Goal: Find specific fact: Find specific fact

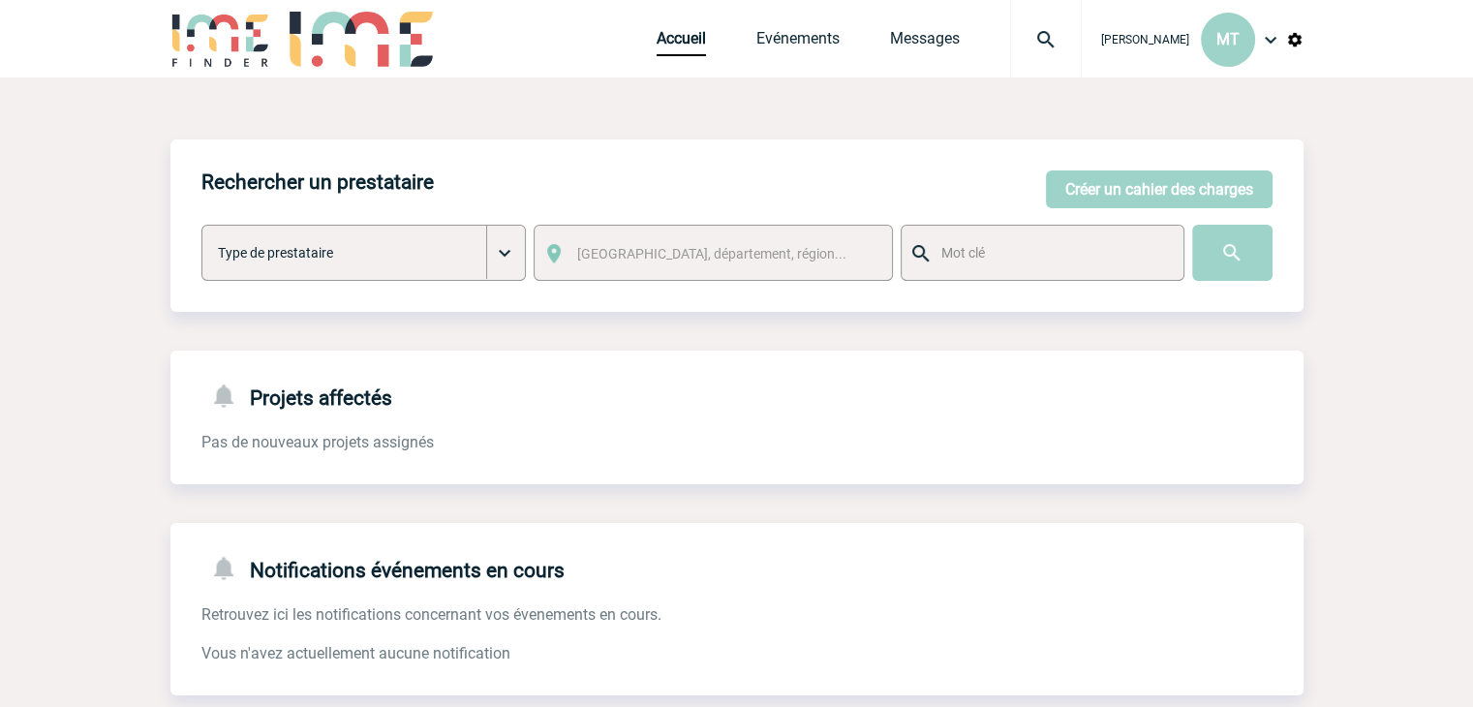
click at [152, 137] on body "[PERSON_NAME] MT Accueil Evénements" at bounding box center [736, 492] width 1473 height 984
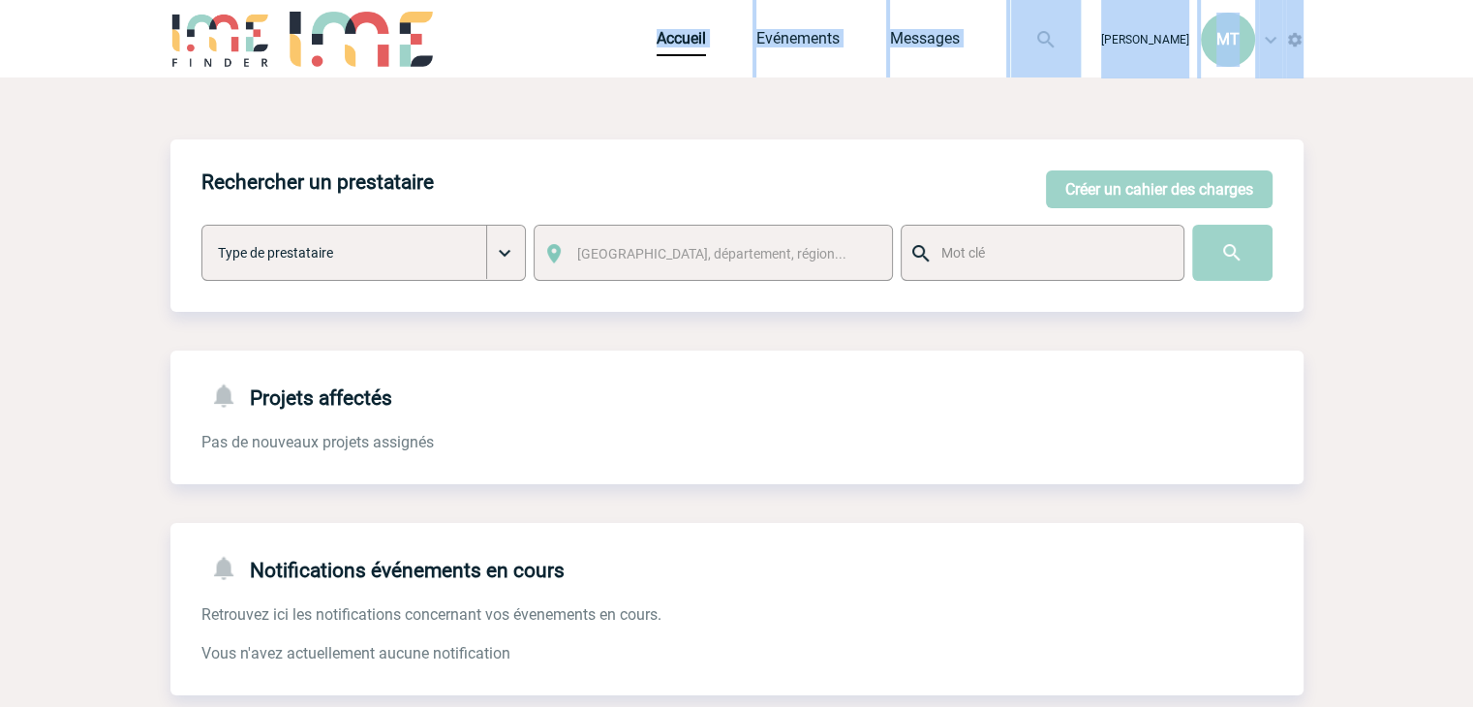
drag, startPoint x: 623, startPoint y: 17, endPoint x: 567, endPoint y: 77, distance: 81.6
click at [571, 77] on body "[PERSON_NAME] MT Accueil Evénements" at bounding box center [736, 492] width 1473 height 984
click at [110, 168] on body "[PERSON_NAME] MT Accueil Evénements" at bounding box center [736, 492] width 1473 height 984
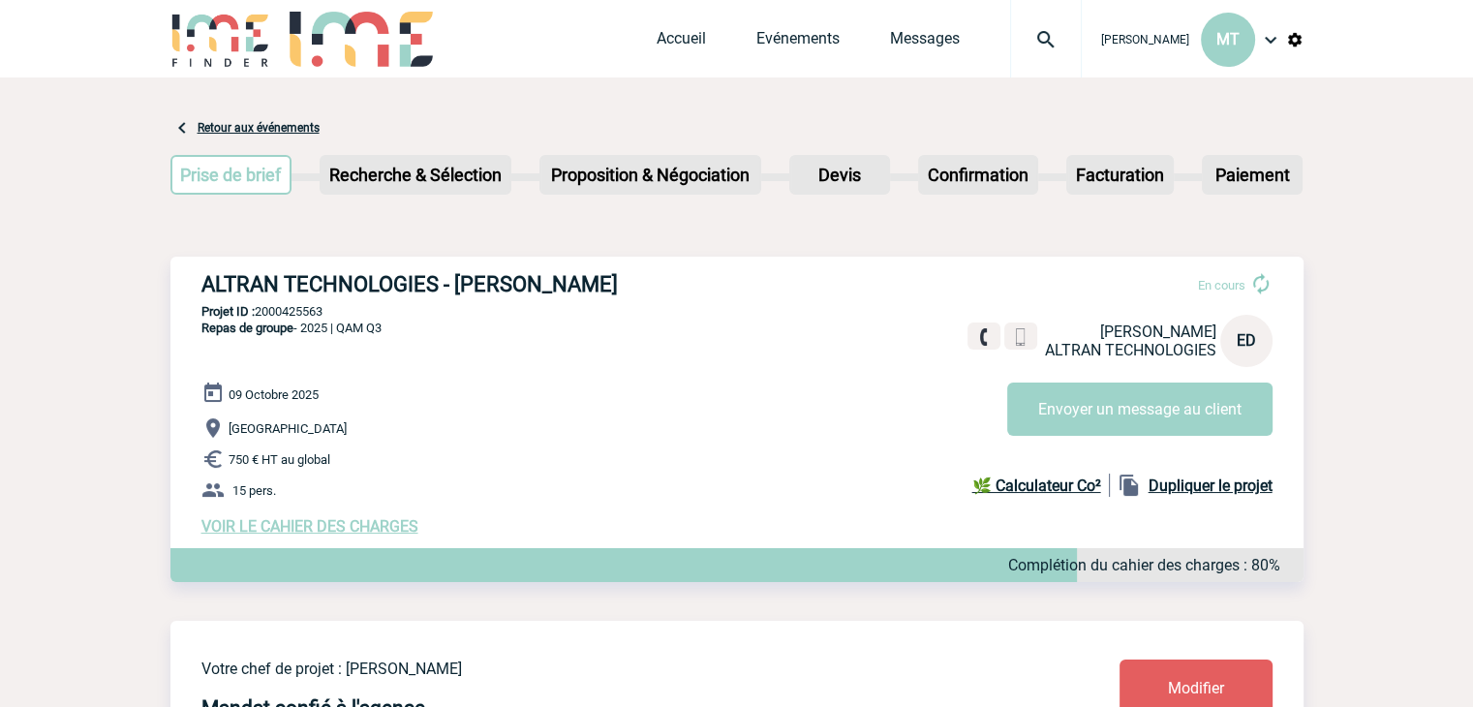
drag, startPoint x: 144, startPoint y: 238, endPoint x: 132, endPoint y: 245, distance: 14.3
drag, startPoint x: 1351, startPoint y: 340, endPoint x: 1362, endPoint y: 267, distance: 73.4
drag, startPoint x: 140, startPoint y: 240, endPoint x: 128, endPoint y: 244, distance: 13.2
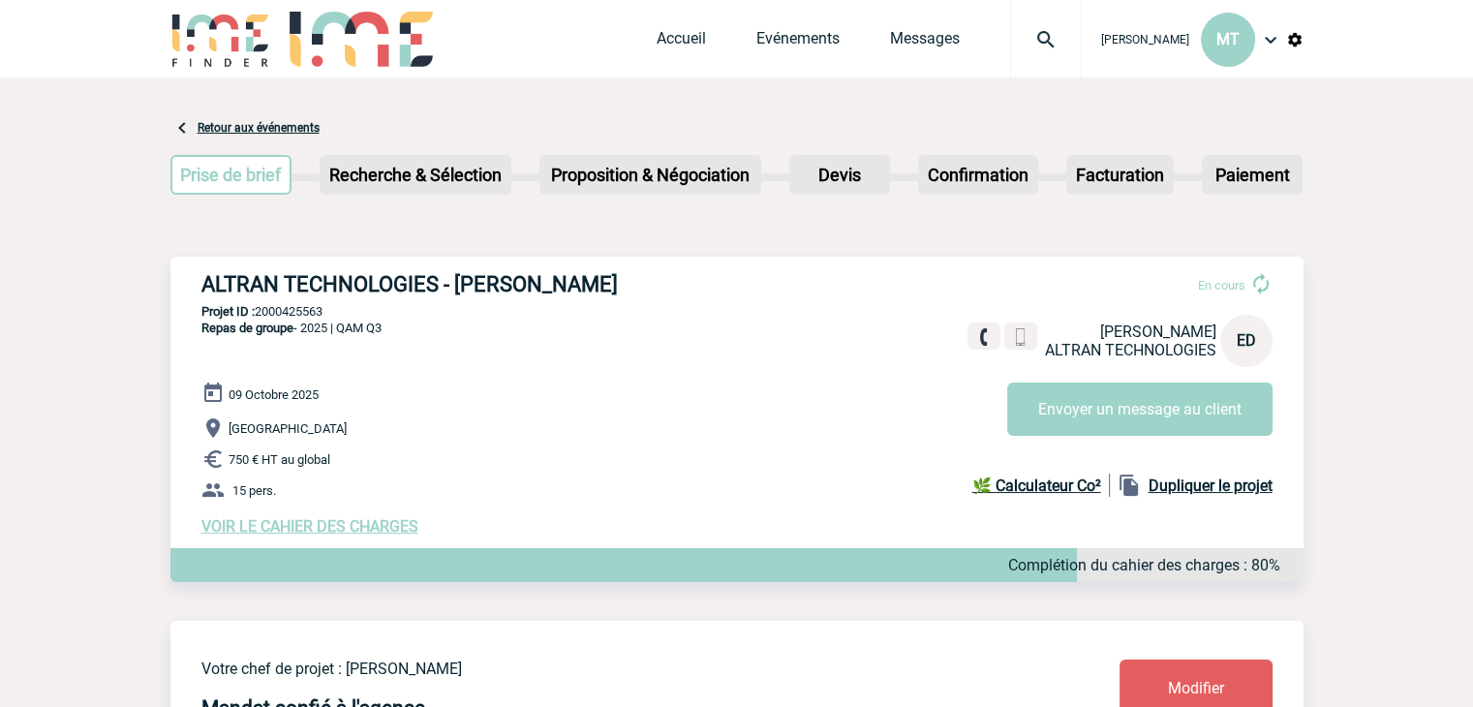
drag, startPoint x: 192, startPoint y: 274, endPoint x: 669, endPoint y: 286, distance: 477.6
click at [669, 286] on div "ALTRAN TECHNOLOGIES - [PERSON_NAME] En cours [PERSON_NAME] ALTRAN TECHNOLOGIES …" at bounding box center [736, 404] width 1133 height 294
copy h3 "ALTRAN TECHNOLOGIES - [PERSON_NAME]"
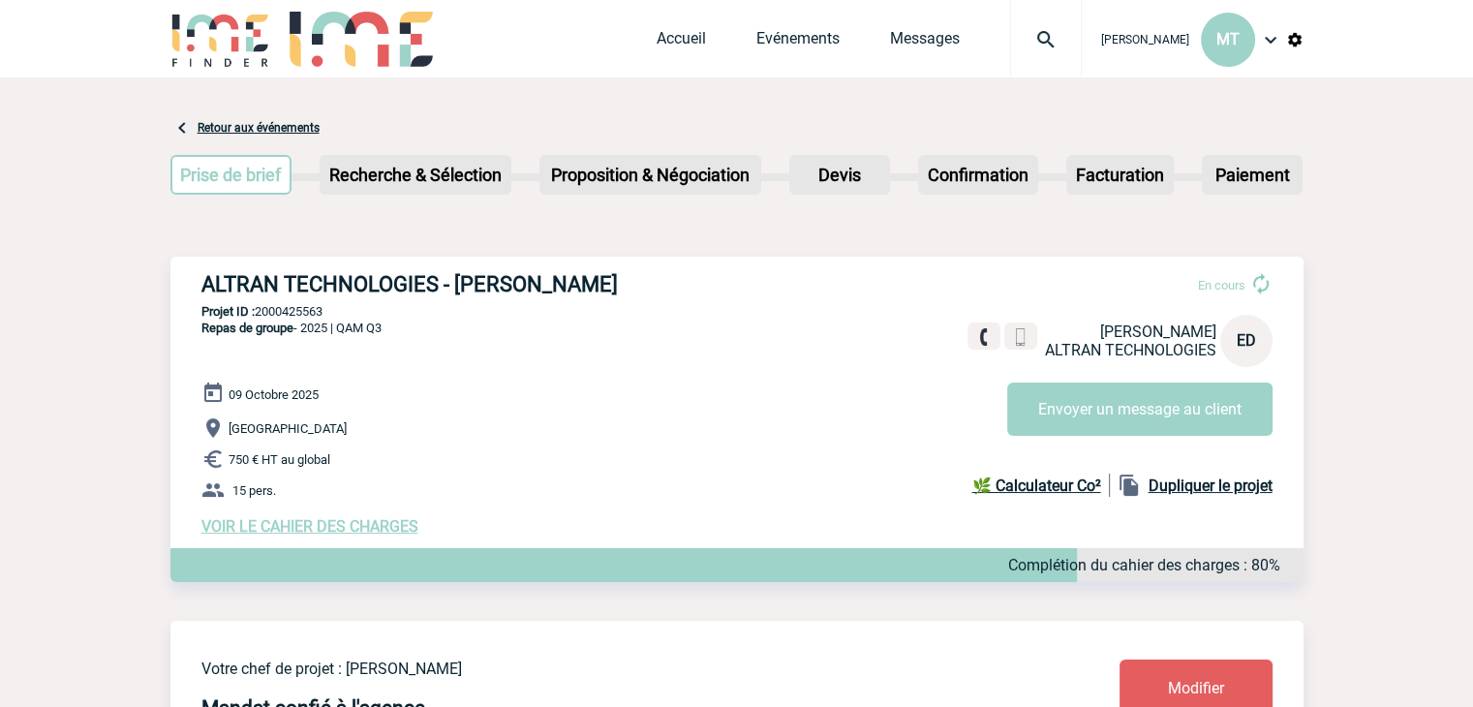
drag, startPoint x: 159, startPoint y: 234, endPoint x: 145, endPoint y: 233, distance: 13.6
drag, startPoint x: 138, startPoint y: 219, endPoint x: 123, endPoint y: 222, distance: 15.8
drag, startPoint x: 166, startPoint y: 98, endPoint x: 147, endPoint y: 113, distance: 24.1
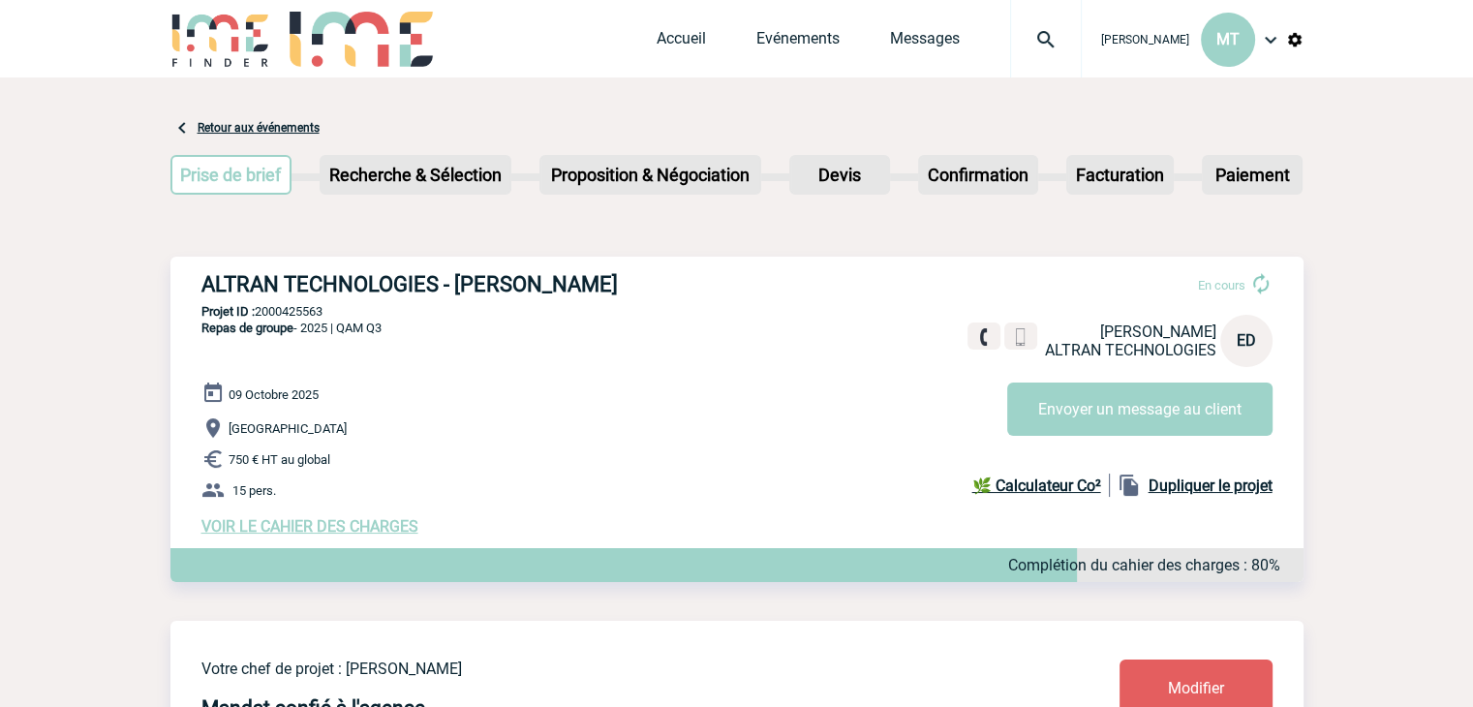
drag, startPoint x: 1340, startPoint y: 248, endPoint x: 1363, endPoint y: 214, distance: 40.6
drag, startPoint x: 652, startPoint y: 280, endPoint x: 202, endPoint y: 285, distance: 449.4
click at [202, 285] on h3 "ALTRAN TECHNOLOGIES - [PERSON_NAME]" at bounding box center [491, 284] width 581 height 24
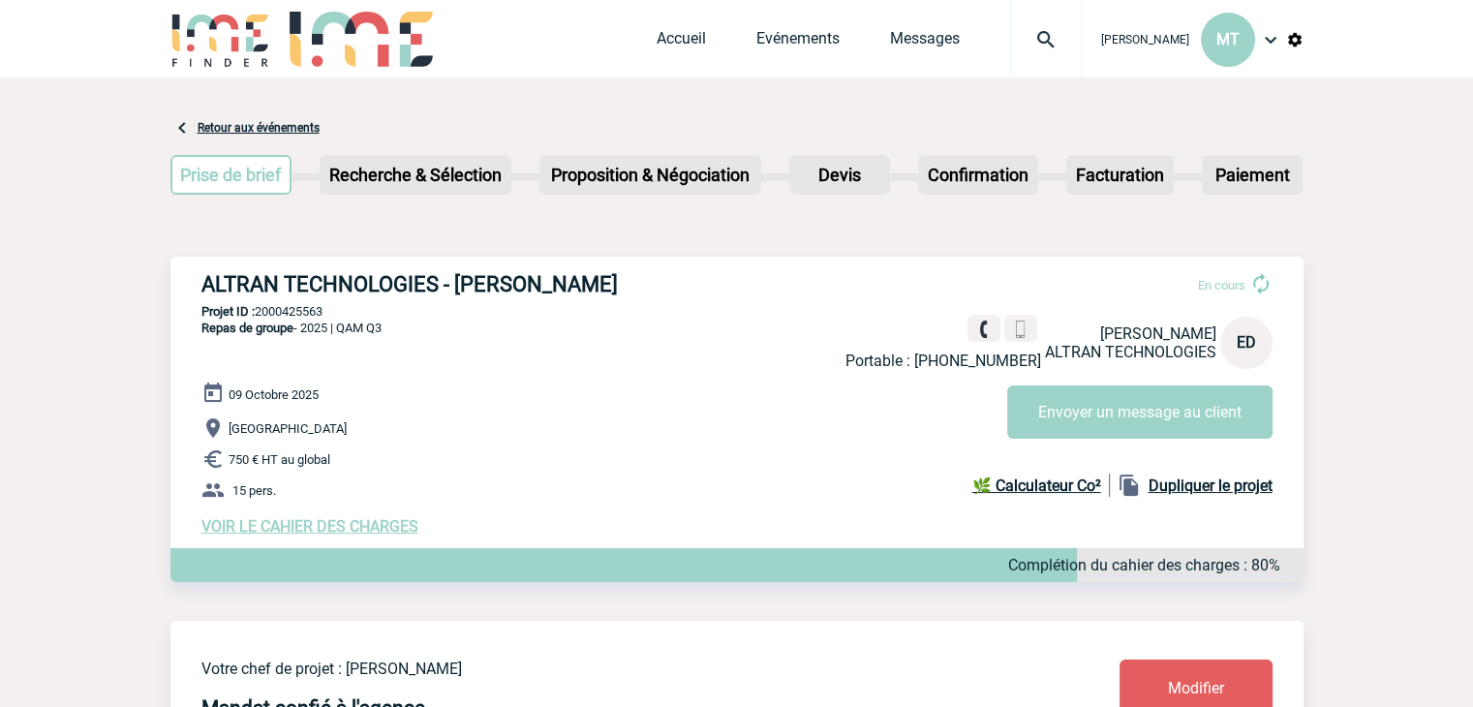
copy h3 "ALTRAN TECHNOLOGIES - [PERSON_NAME]"
drag, startPoint x: 659, startPoint y: 320, endPoint x: 544, endPoint y: 328, distance: 114.6
click at [650, 319] on div "ALTRAN TECHNOLOGIES - [PERSON_NAME] En cours Portable : [PHONE_NUMBER] [PERSON_…" at bounding box center [736, 404] width 1133 height 294
drag, startPoint x: 332, startPoint y: 307, endPoint x: 430, endPoint y: 338, distance: 102.6
click at [260, 306] on p "Projet ID : 2000425563" at bounding box center [736, 311] width 1133 height 15
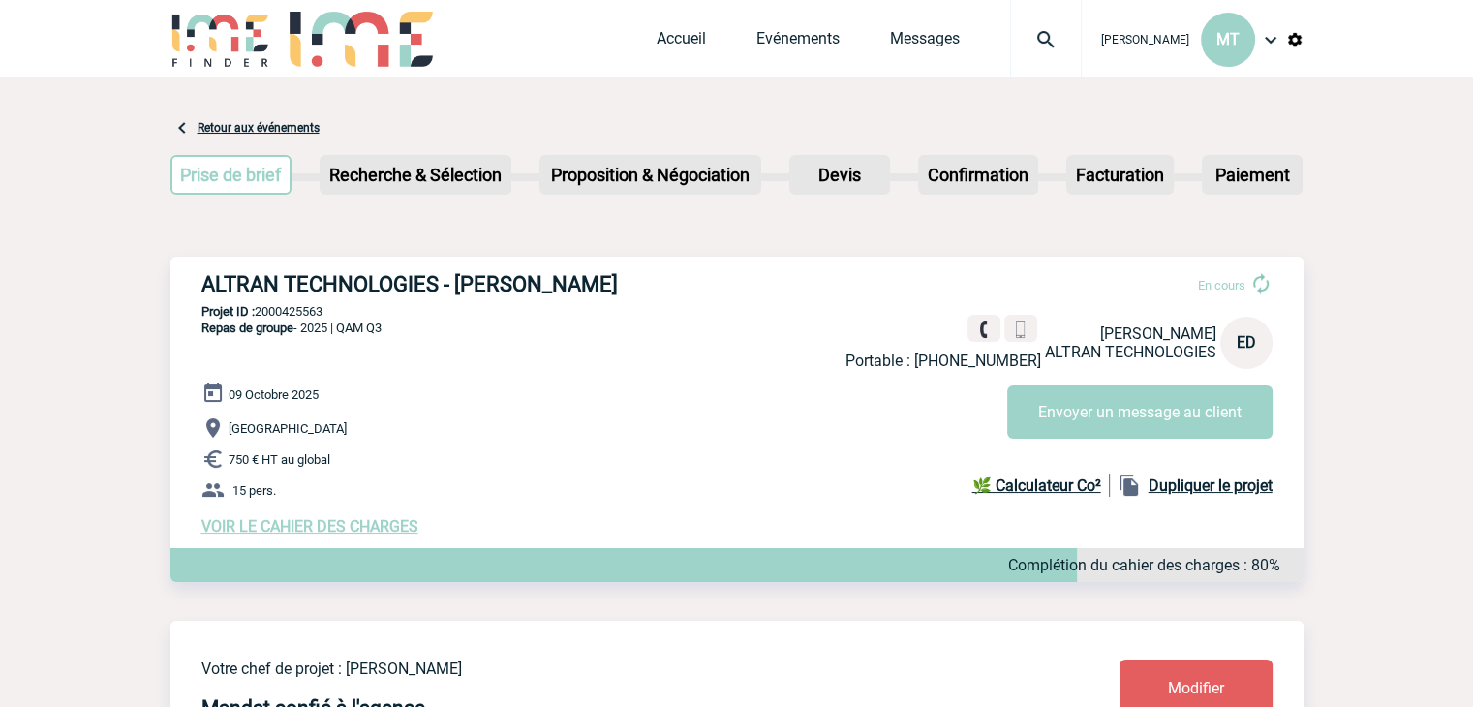
copy p "2000425563"
drag, startPoint x: 120, startPoint y: 287, endPoint x: 100, endPoint y: 271, distance: 25.6
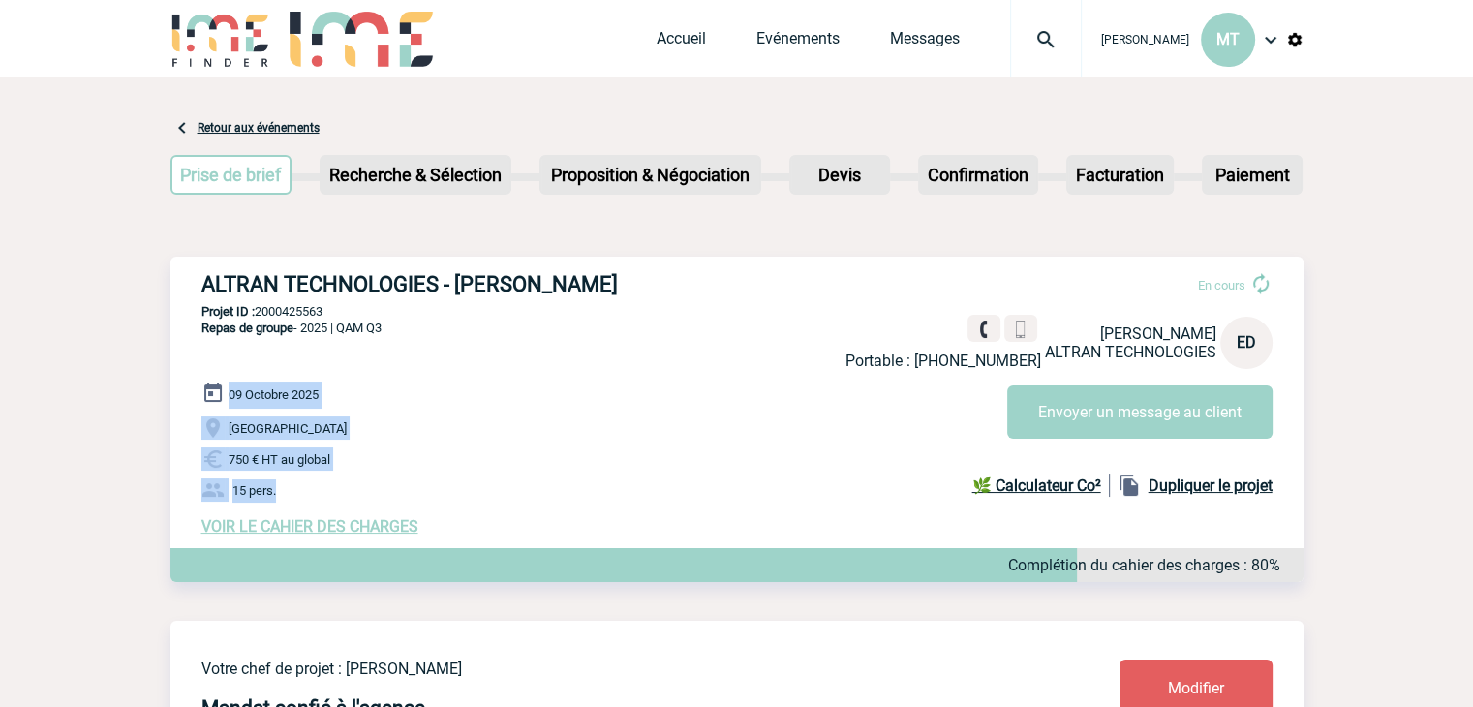
drag, startPoint x: 229, startPoint y: 394, endPoint x: 292, endPoint y: 487, distance: 112.8
click at [292, 487] on div "[DATE] [GEOGRAPHIC_DATA] 750 € HT au global 15 pers. VOIR LE CAHIER DES CHARGES…" at bounding box center [752, 459] width 1102 height 154
copy div "[DATE] [GEOGRAPHIC_DATA] 750 € HT au global 15 pers."
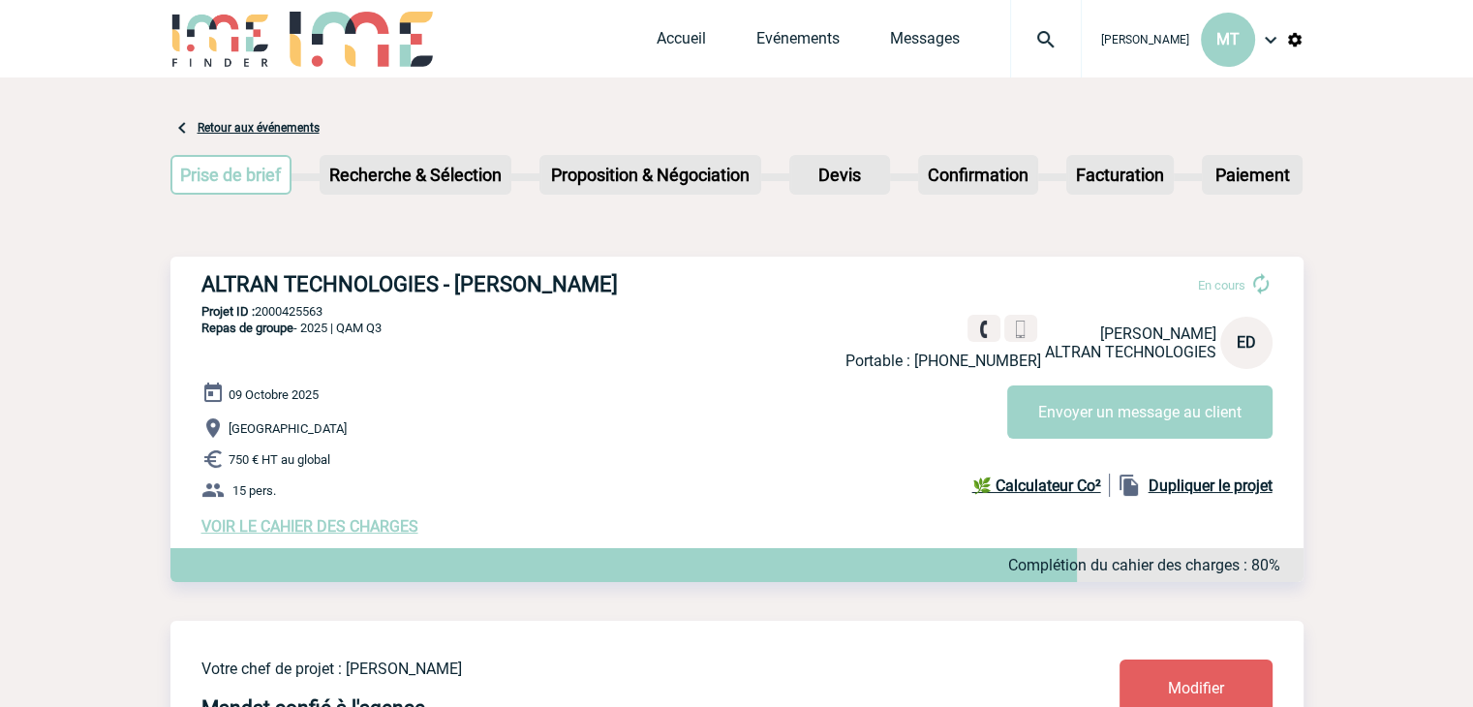
click at [1027, 330] on img at bounding box center [1020, 330] width 18 height 18
drag, startPoint x: 126, startPoint y: 109, endPoint x: 108, endPoint y: 122, distance: 21.5
drag, startPoint x: 156, startPoint y: 253, endPoint x: 130, endPoint y: 253, distance: 26.1
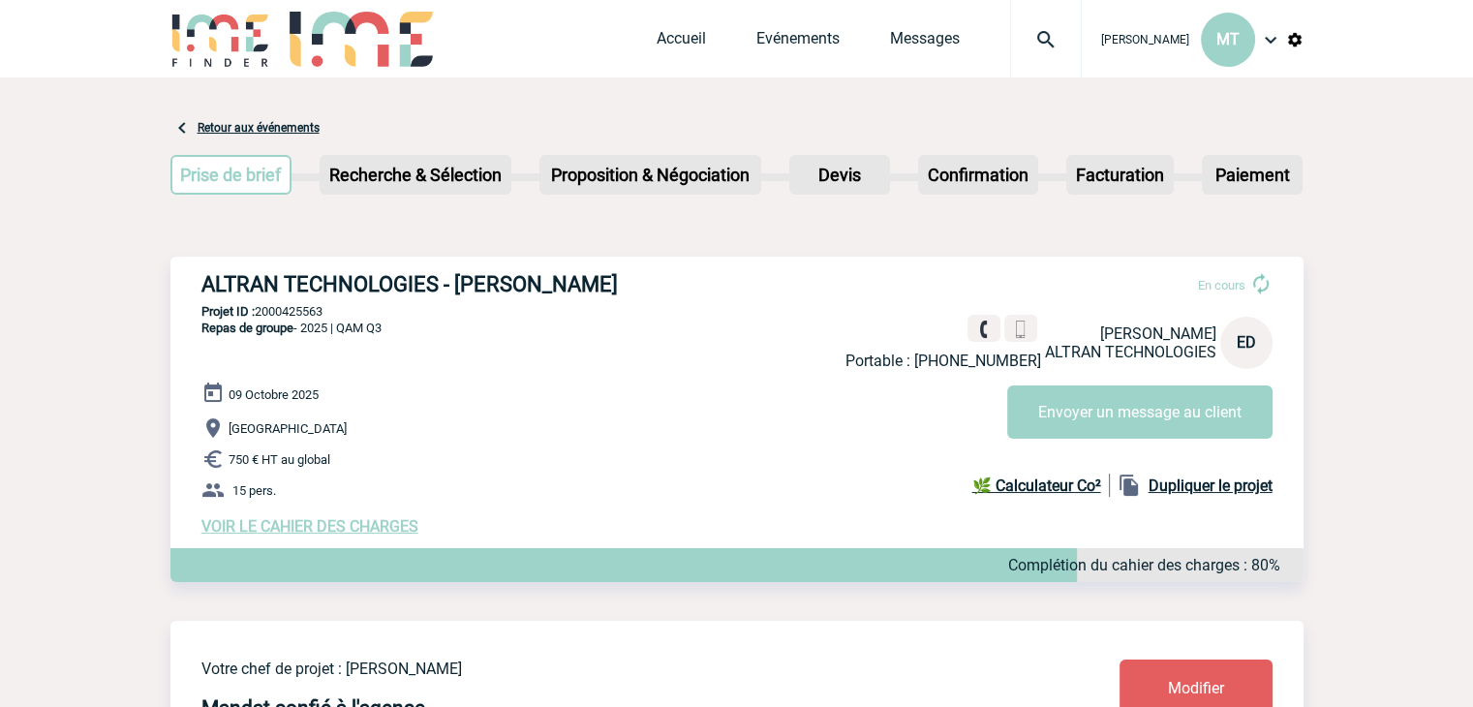
drag, startPoint x: 1349, startPoint y: 132, endPoint x: 1373, endPoint y: 108, distance: 33.6
drag, startPoint x: 139, startPoint y: 113, endPoint x: 125, endPoint y: 126, distance: 19.2
